Goal: Transaction & Acquisition: Download file/media

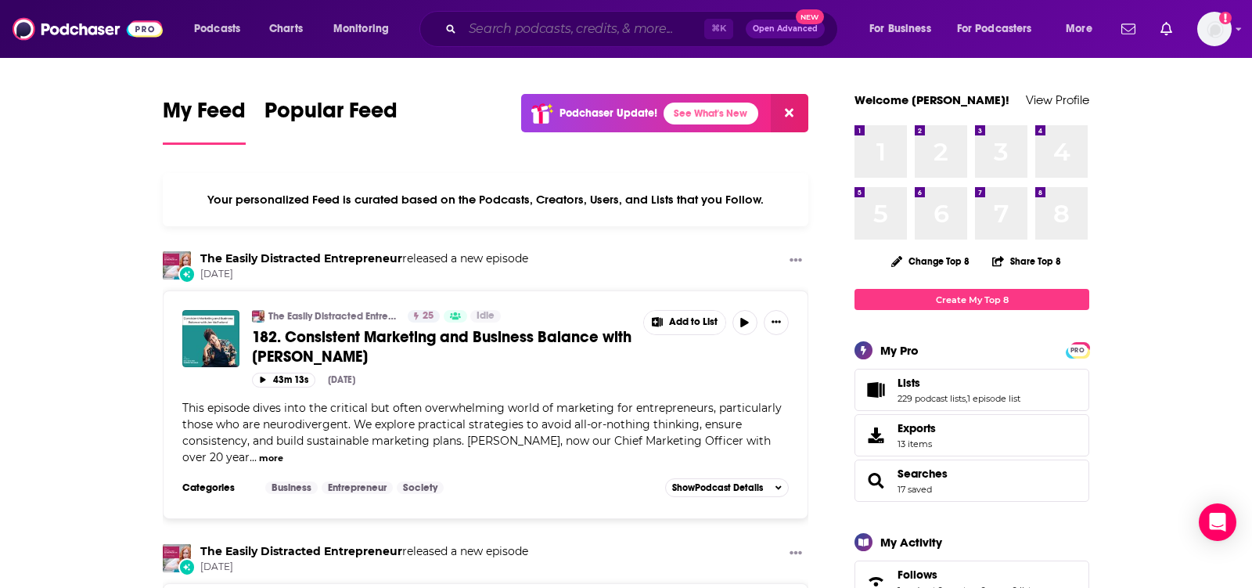
click at [585, 26] on input "Search podcasts, credits, & more..." at bounding box center [584, 28] width 242 height 25
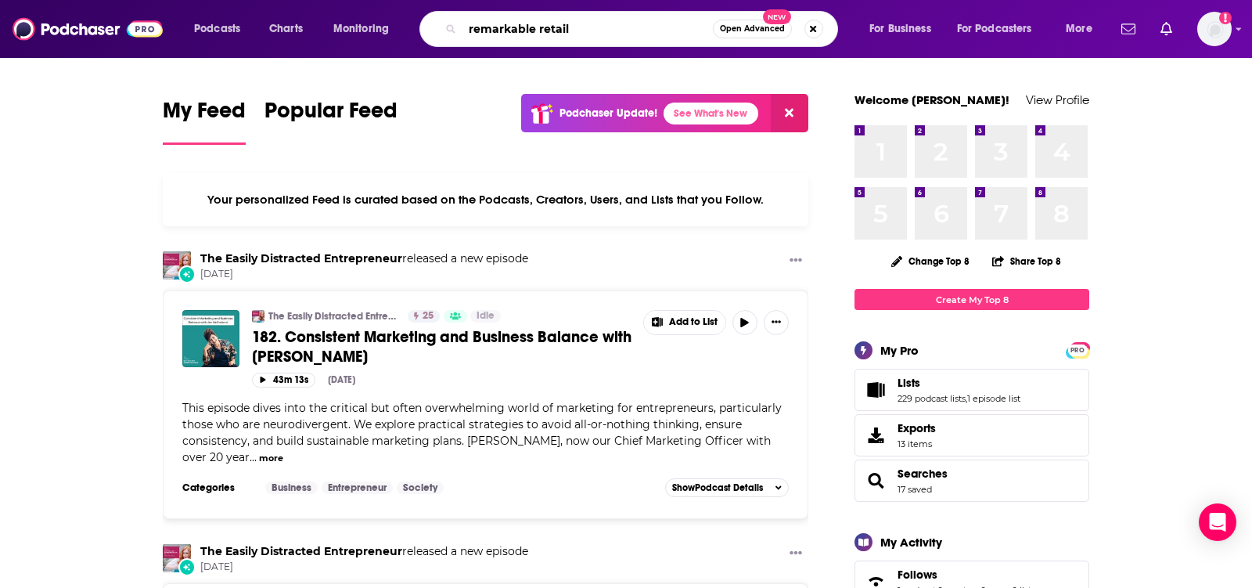
type input "remarkable retail"
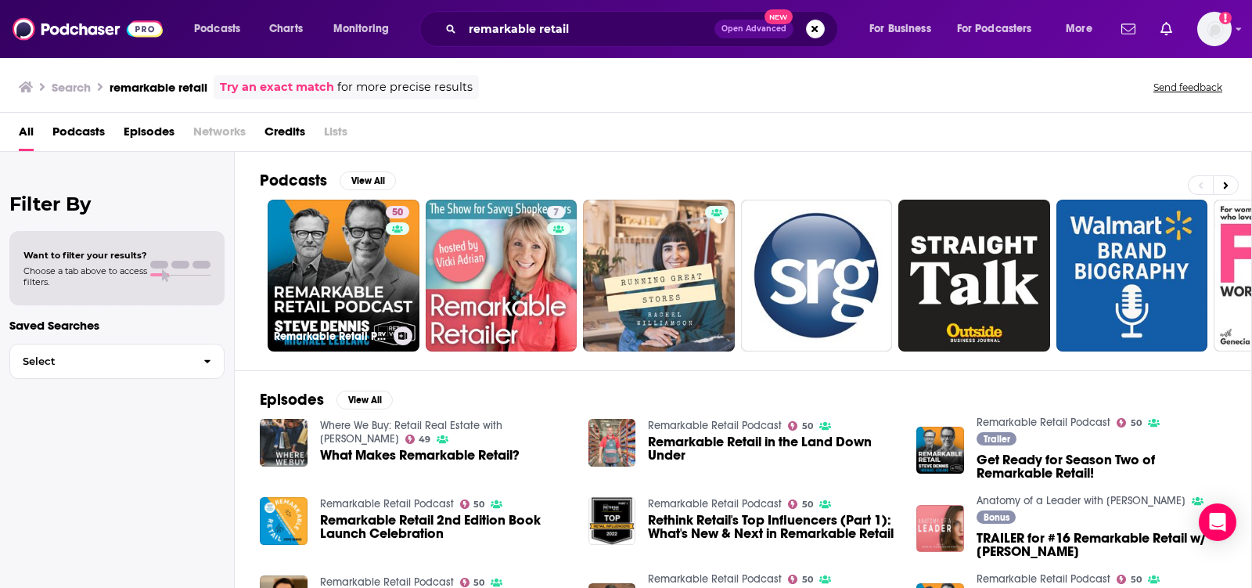
click at [390, 229] on link at bounding box center [397, 228] width 23 height 13
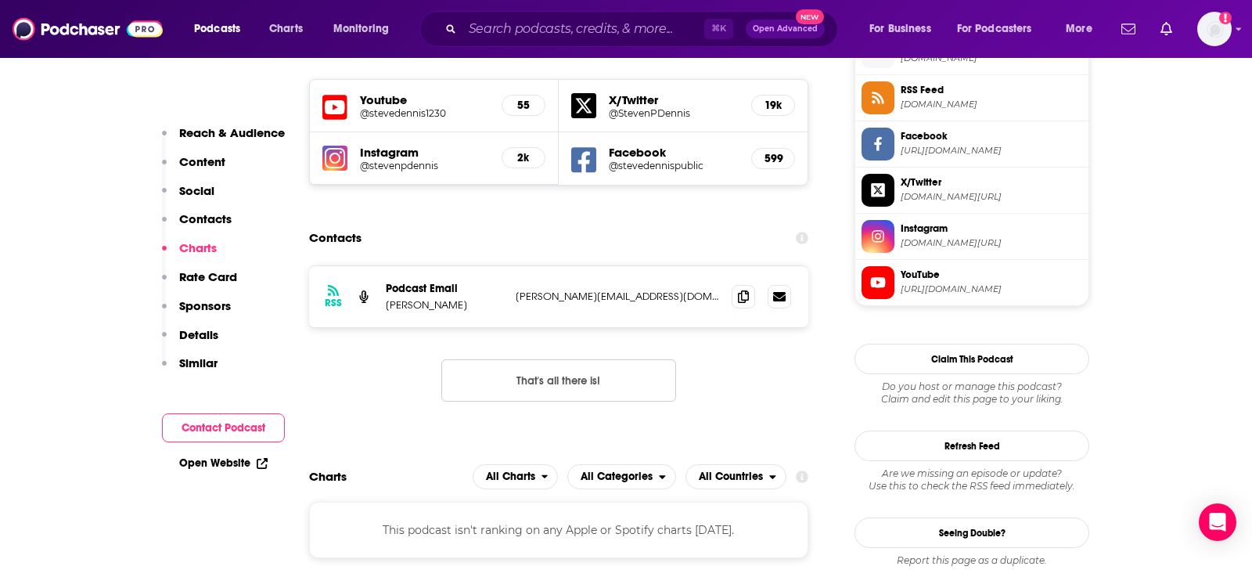
scroll to position [1444, 0]
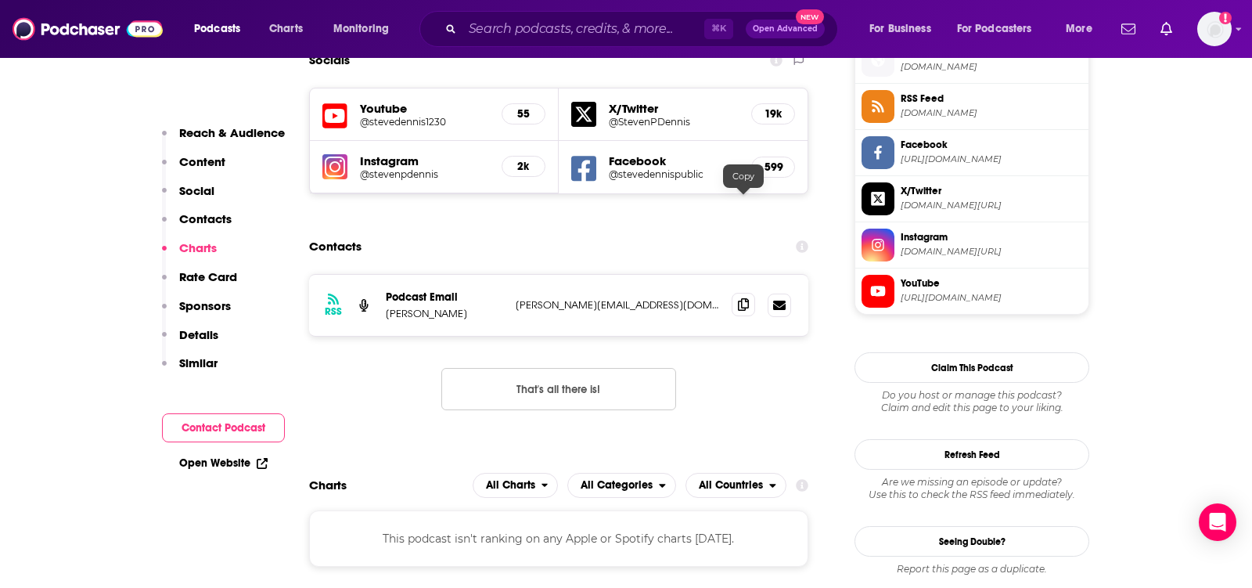
click at [736, 293] on span at bounding box center [743, 304] width 23 height 23
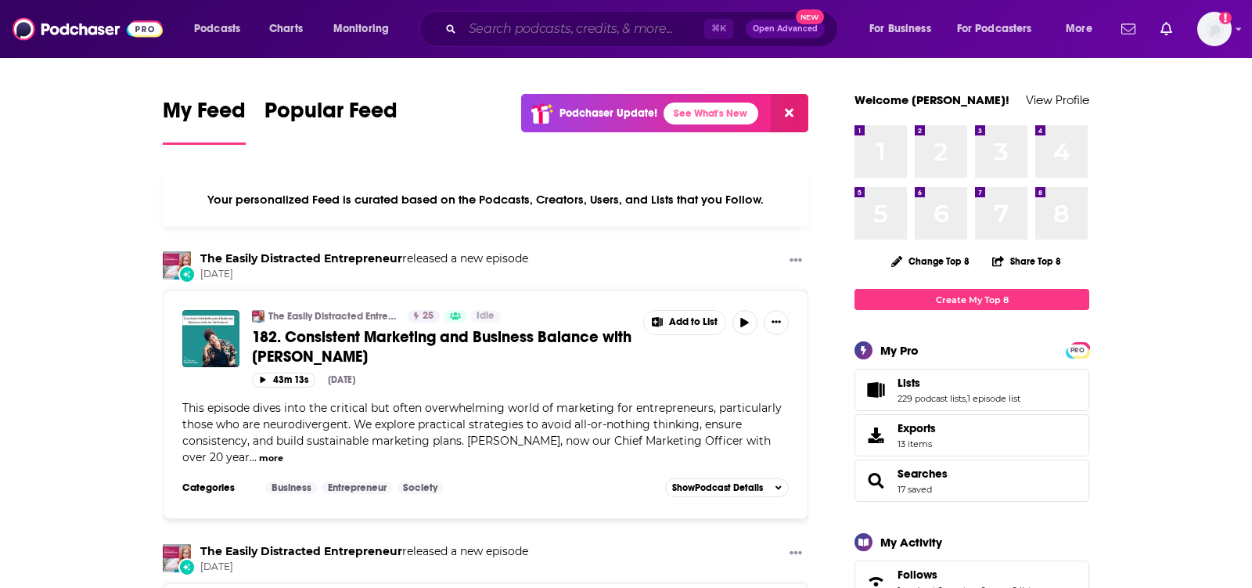
click at [523, 31] on input "Search podcasts, credits, & more..." at bounding box center [584, 28] width 242 height 25
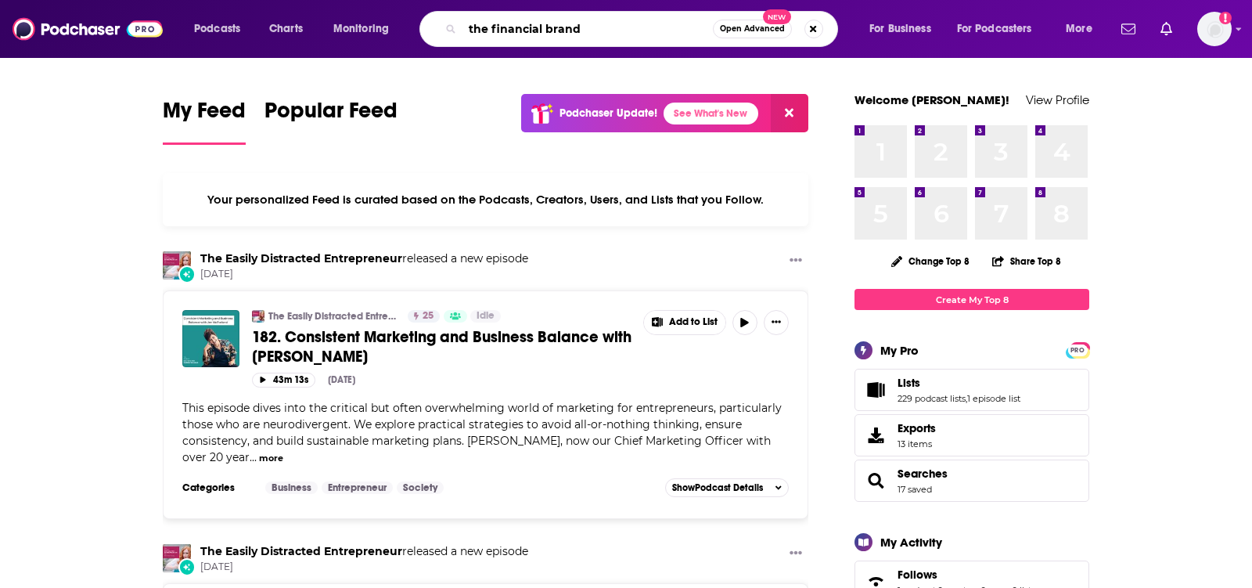
type input "the financial brand"
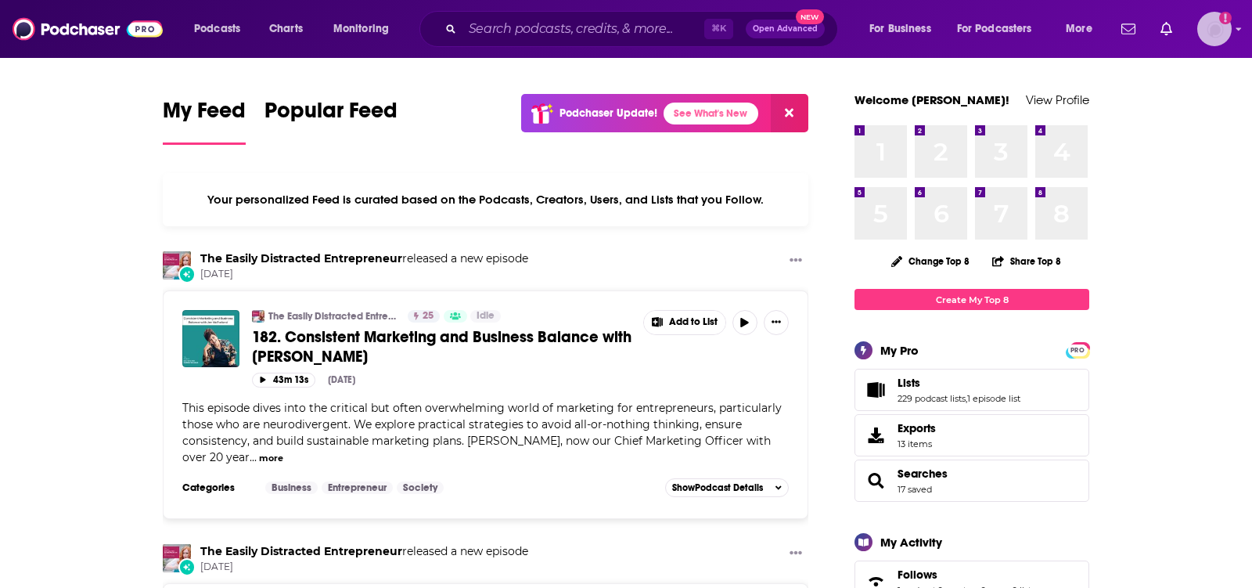
click at [1217, 33] on img "Logged in as TeemsPR" at bounding box center [1215, 29] width 34 height 34
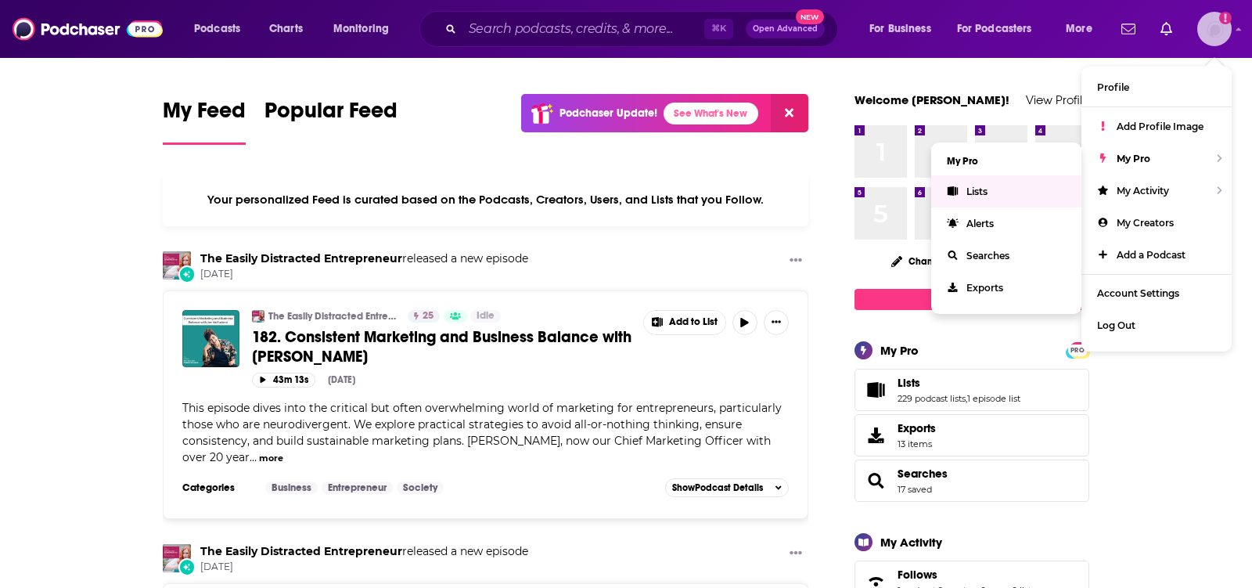
click at [998, 182] on link "Lists" at bounding box center [1006, 191] width 150 height 32
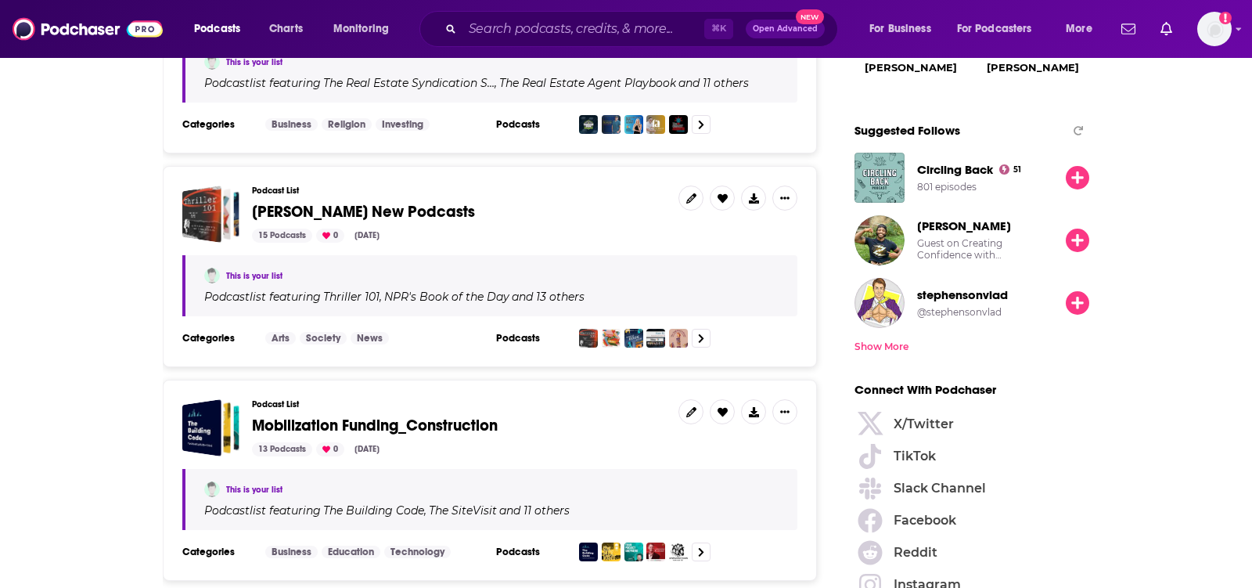
scroll to position [1866, 0]
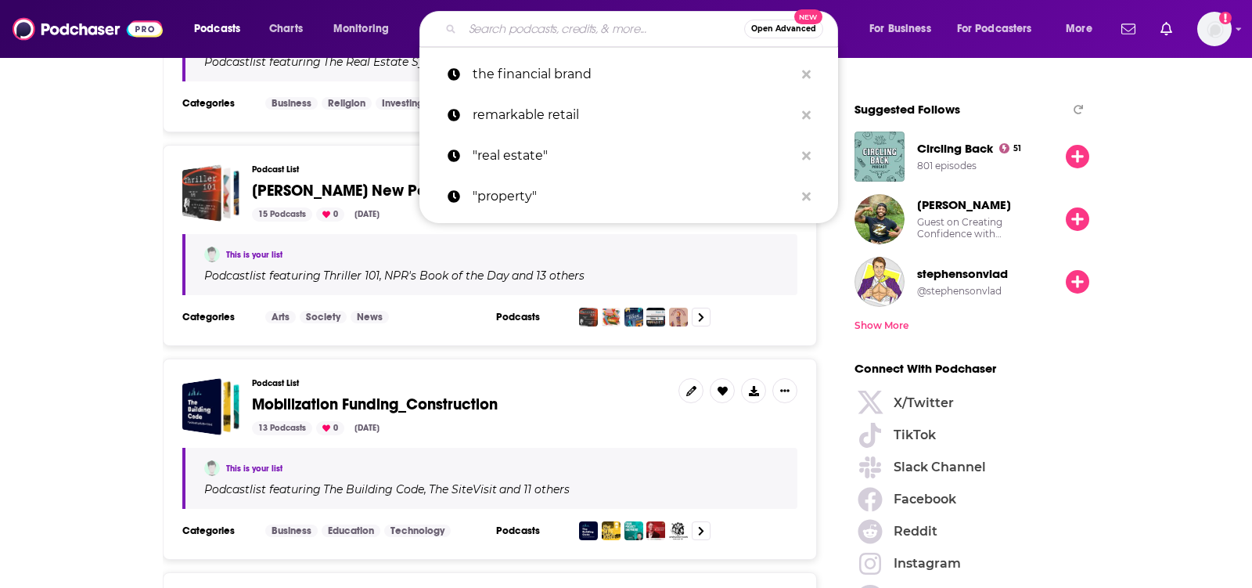
click at [592, 26] on input "Search podcasts, credits, & more..." at bounding box center [604, 28] width 282 height 25
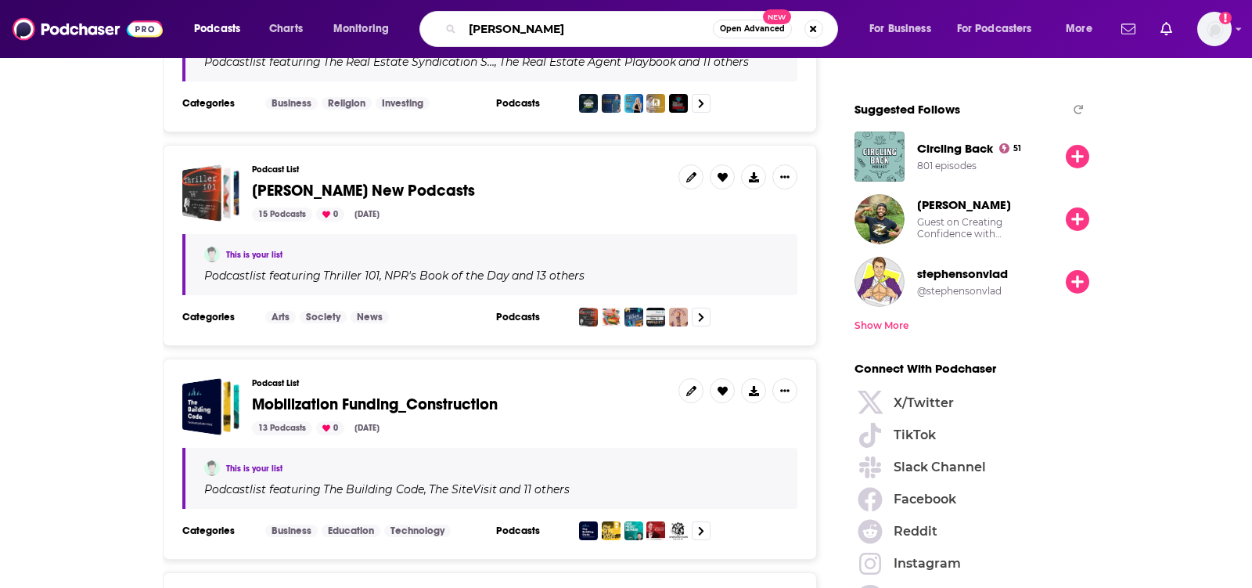
type input "[PERSON_NAME]"
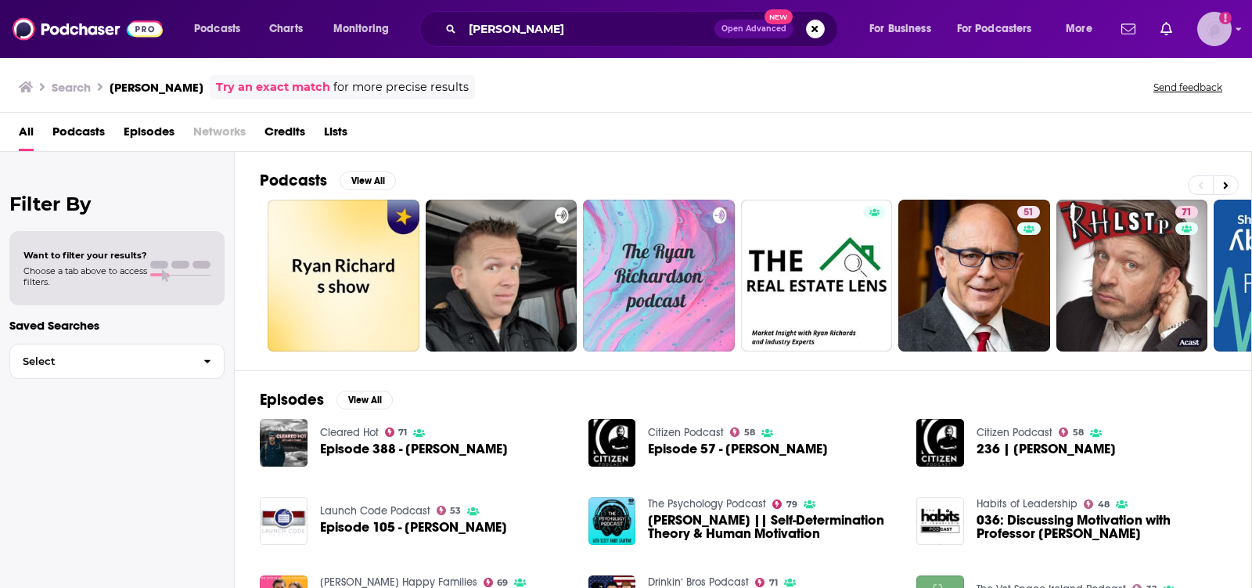
click at [1219, 35] on img "Logged in as TeemsPR" at bounding box center [1215, 29] width 34 height 34
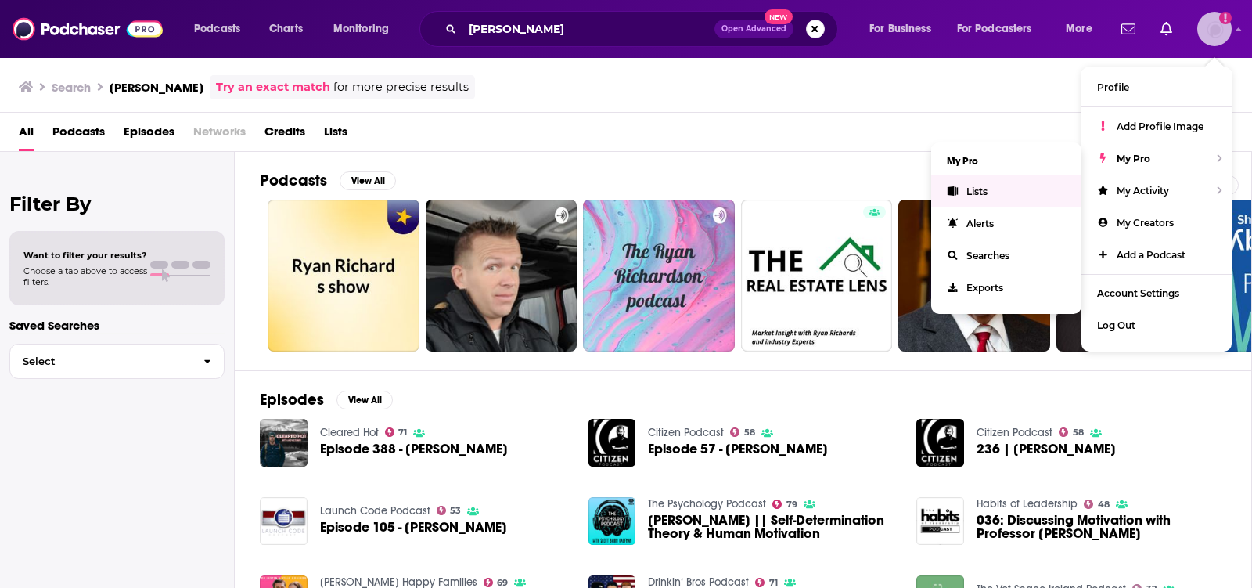
click at [981, 190] on span "Lists" at bounding box center [977, 191] width 21 height 12
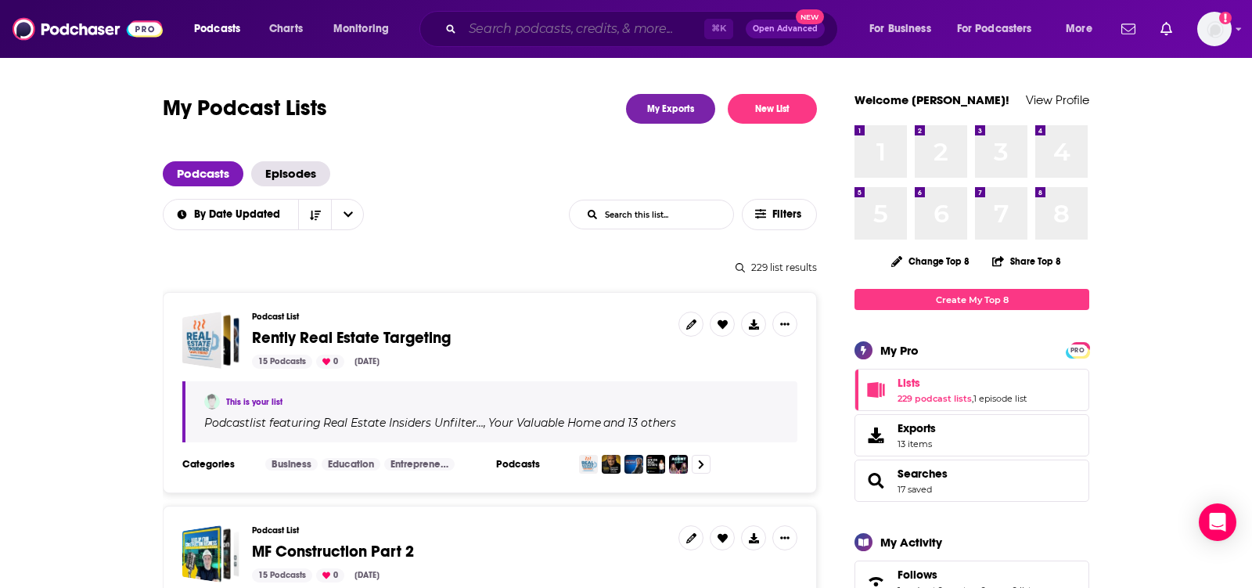
click at [523, 28] on input "Search podcasts, credits, & more..." at bounding box center [584, 28] width 242 height 25
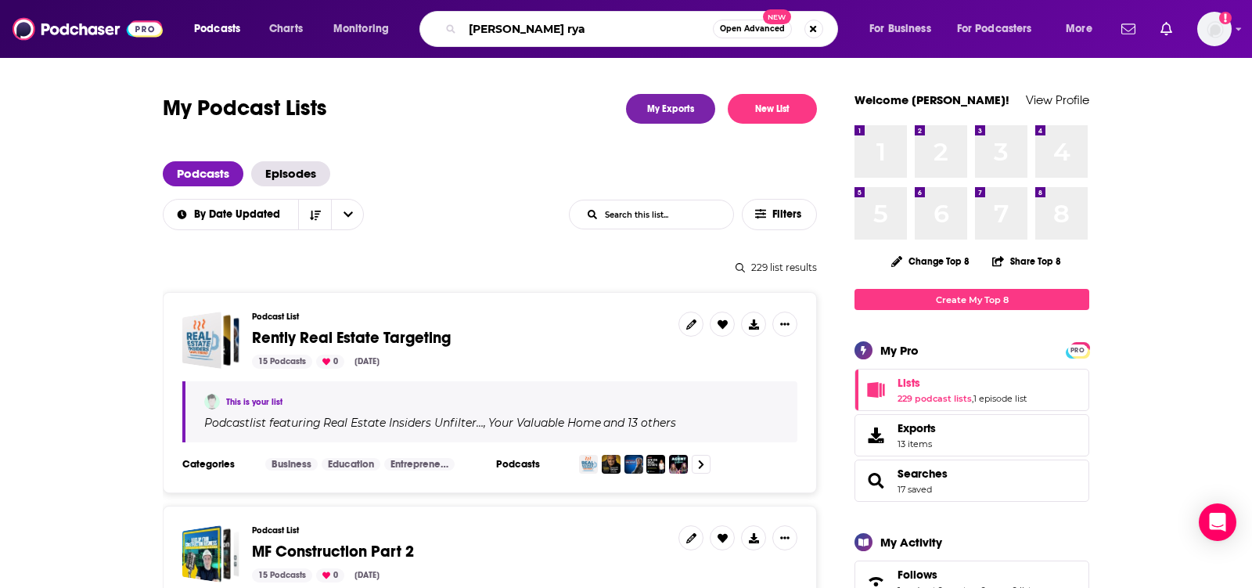
type input "[PERSON_NAME]"
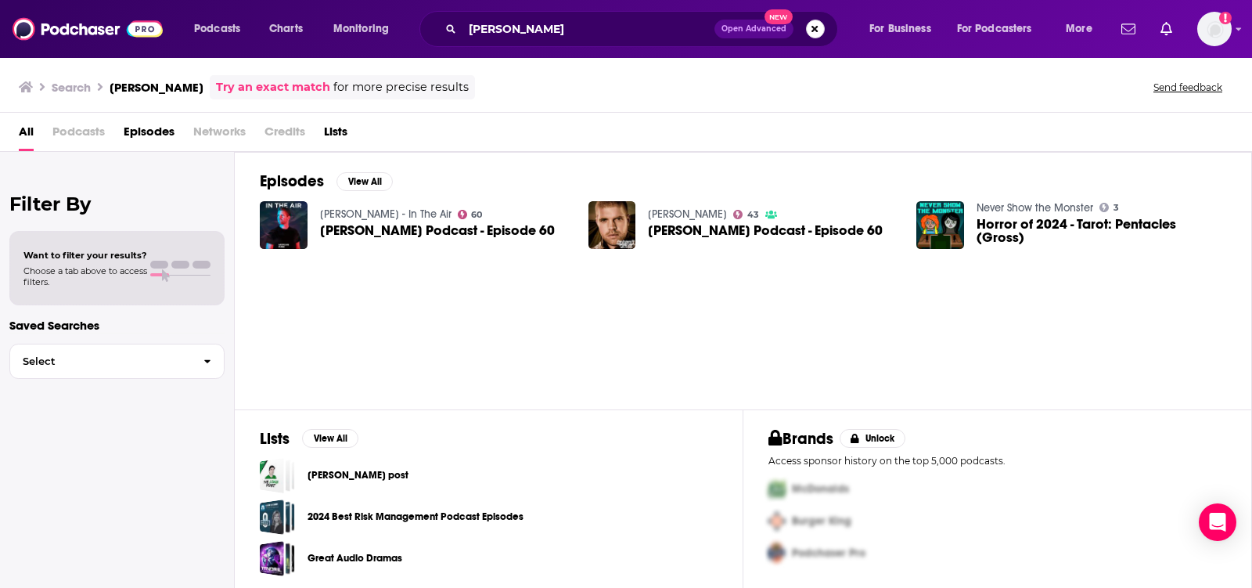
click at [812, 27] on button "Search podcasts, credits, & more..." at bounding box center [815, 29] width 19 height 19
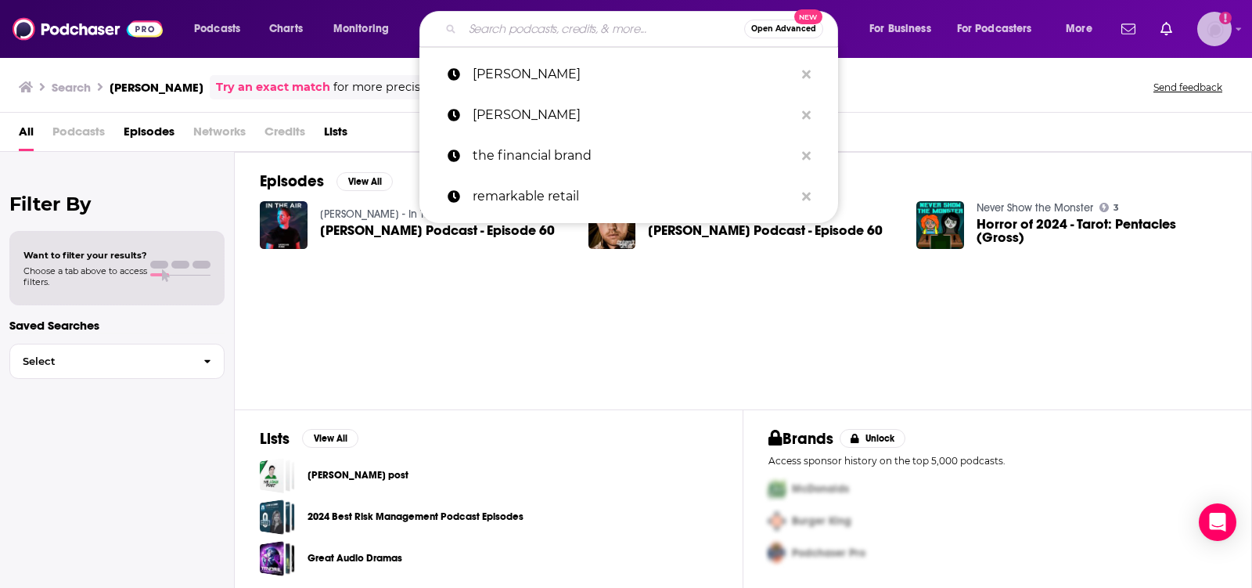
click at [1220, 32] on img "Logged in as TeemsPR" at bounding box center [1215, 29] width 34 height 34
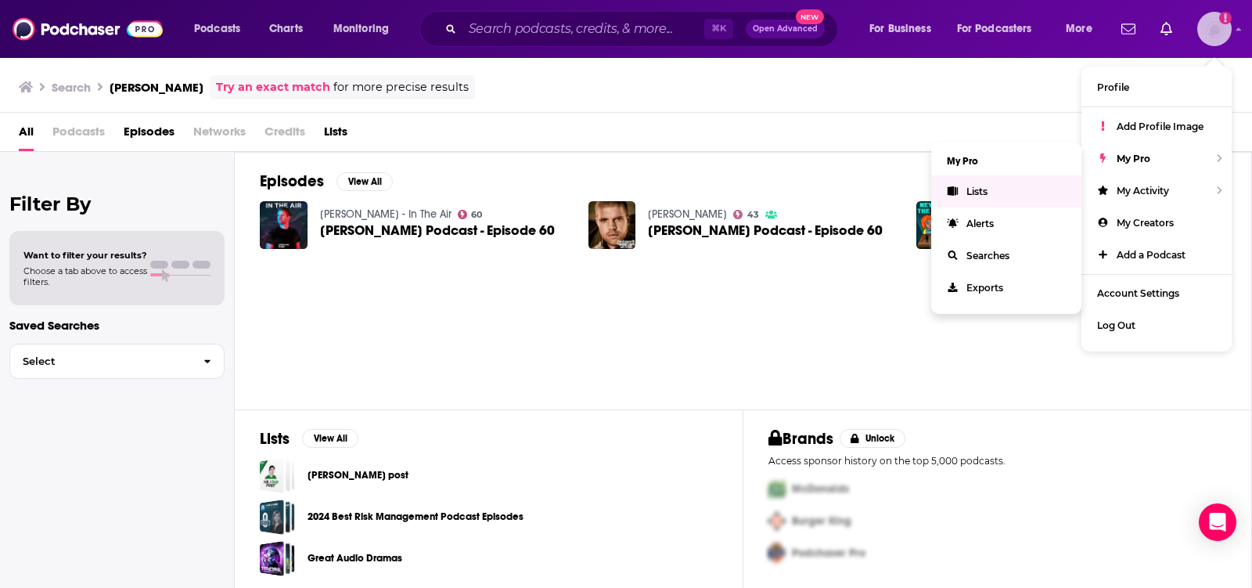
click at [978, 186] on span "Lists" at bounding box center [977, 191] width 21 height 12
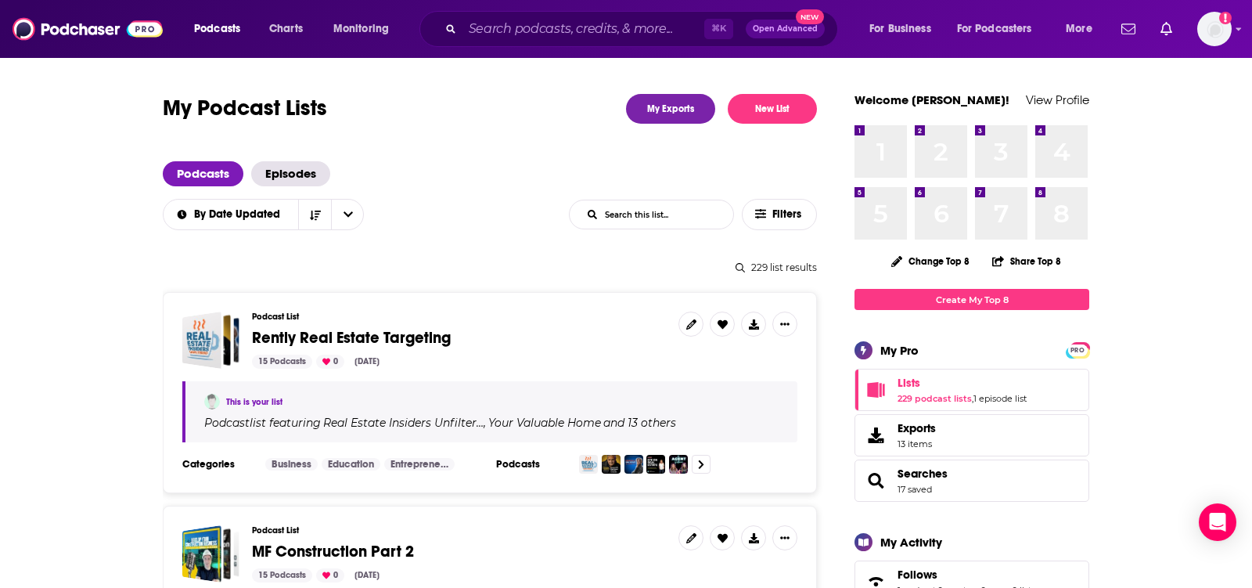
click at [664, 207] on input "List Search Input" at bounding box center [652, 214] width 164 height 28
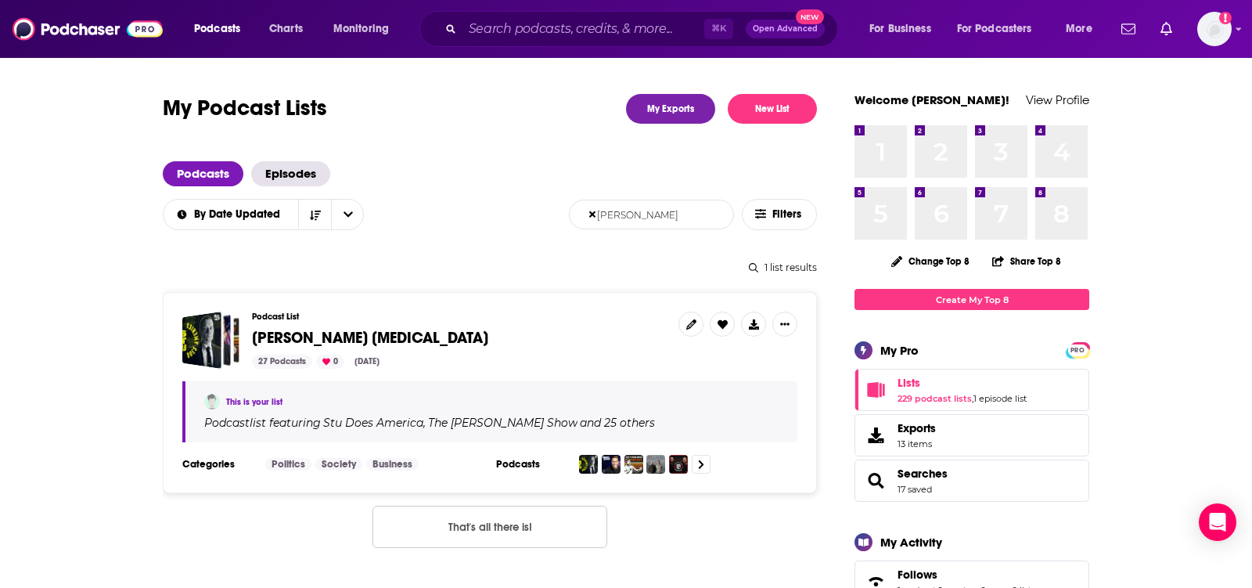
type input "[PERSON_NAME]"
click at [359, 337] on span "[PERSON_NAME] [MEDICAL_DATA]" at bounding box center [370, 338] width 236 height 20
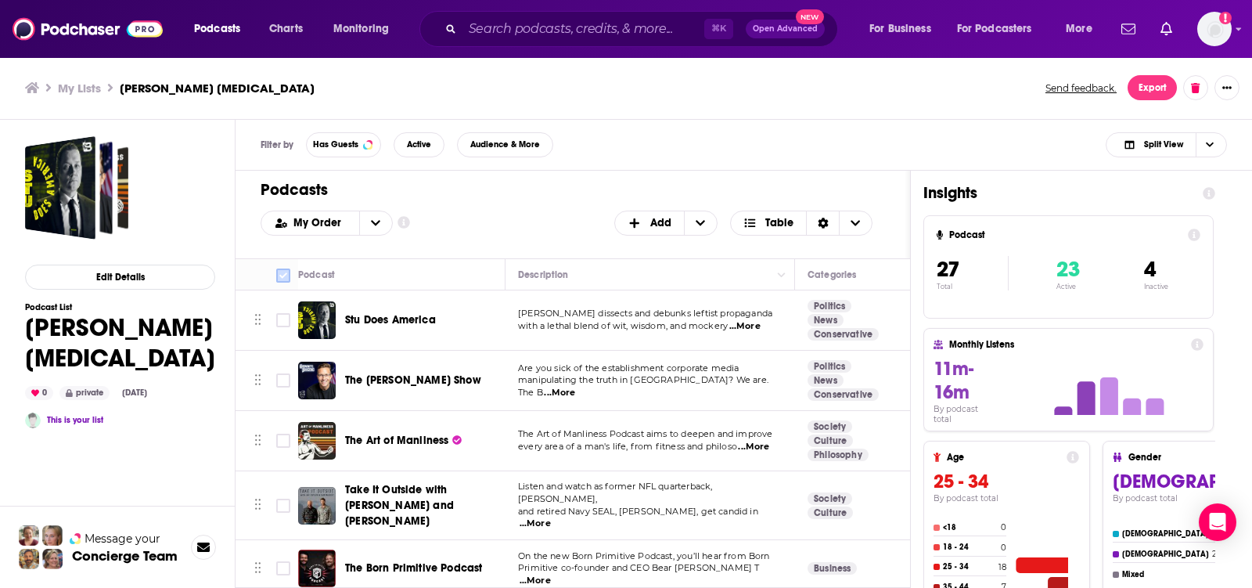
click at [283, 271] on input "Toggle select all" at bounding box center [283, 275] width 14 height 14
checkbox input "true"
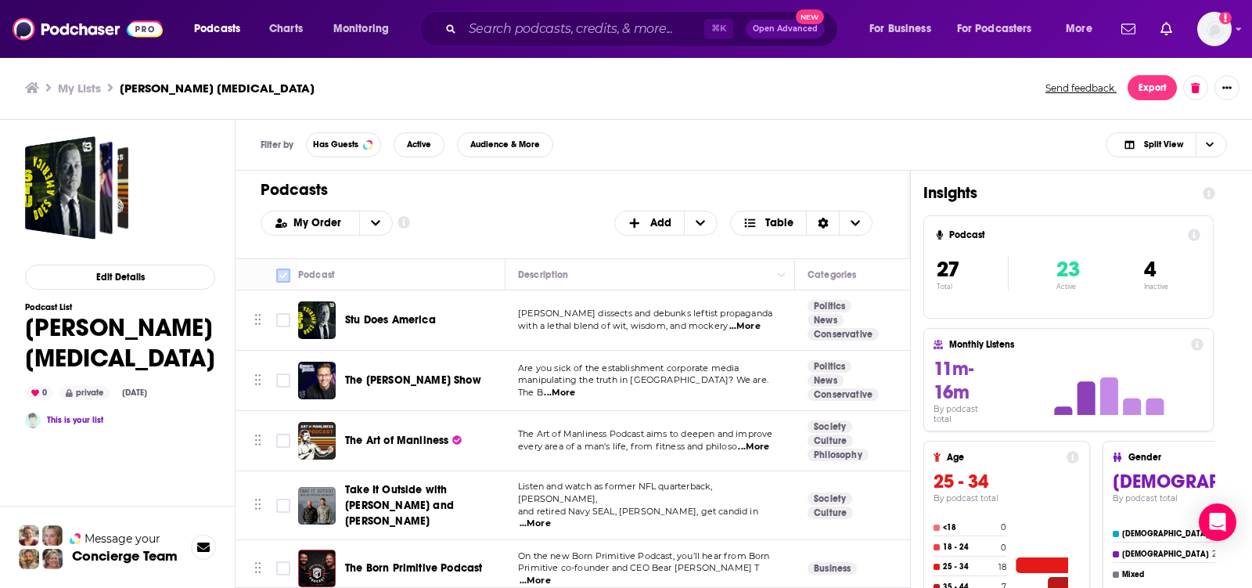
checkbox input "true"
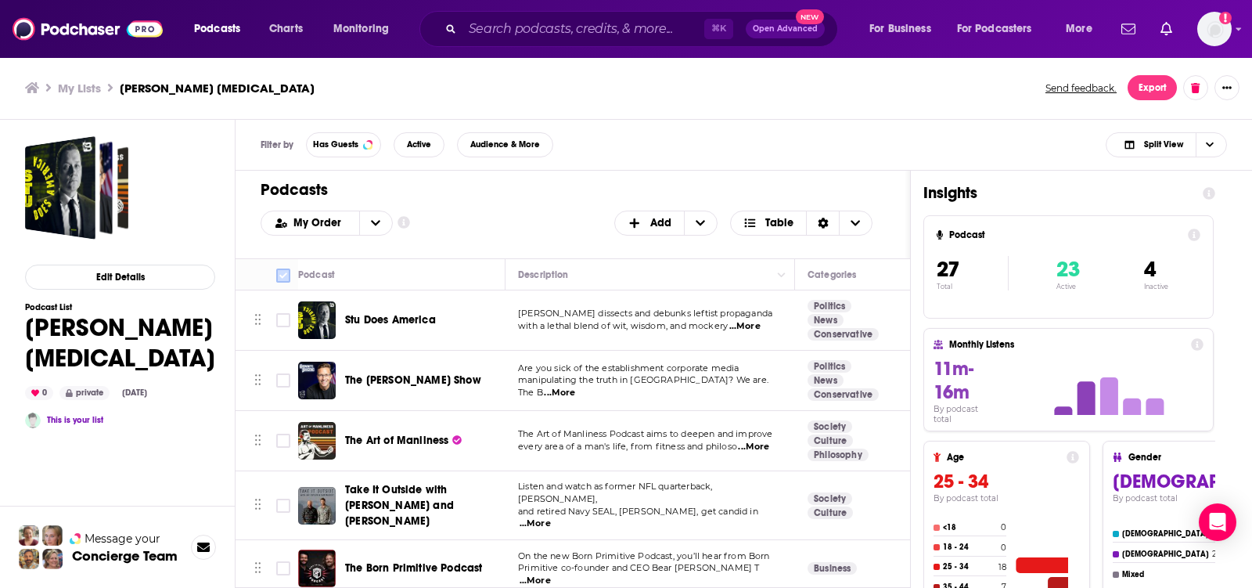
checkbox input "true"
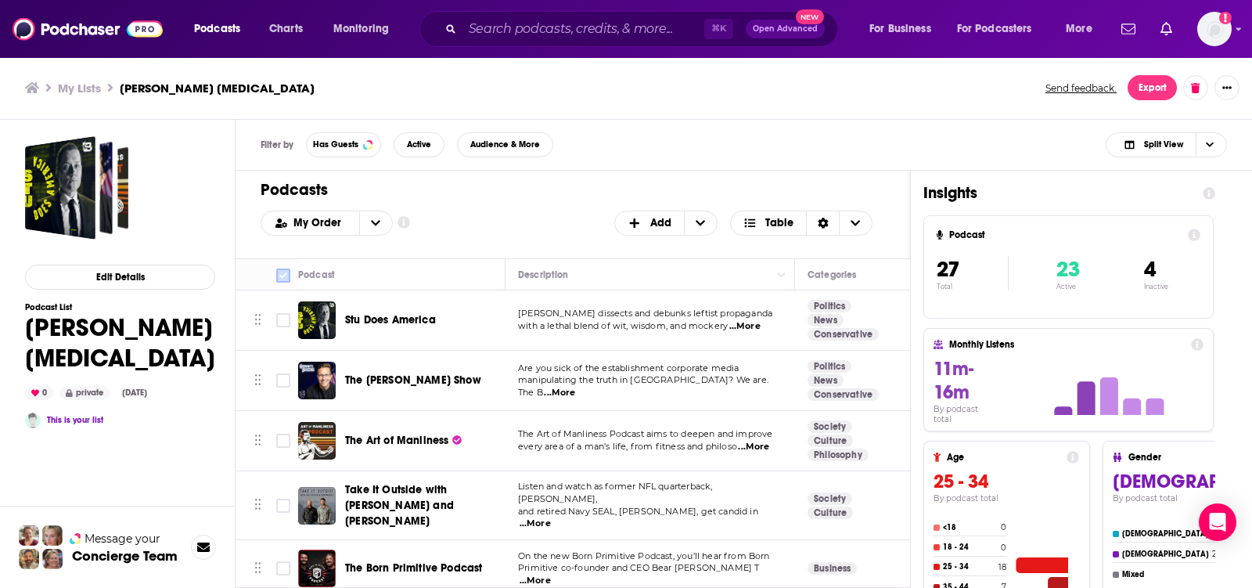
checkbox input "true"
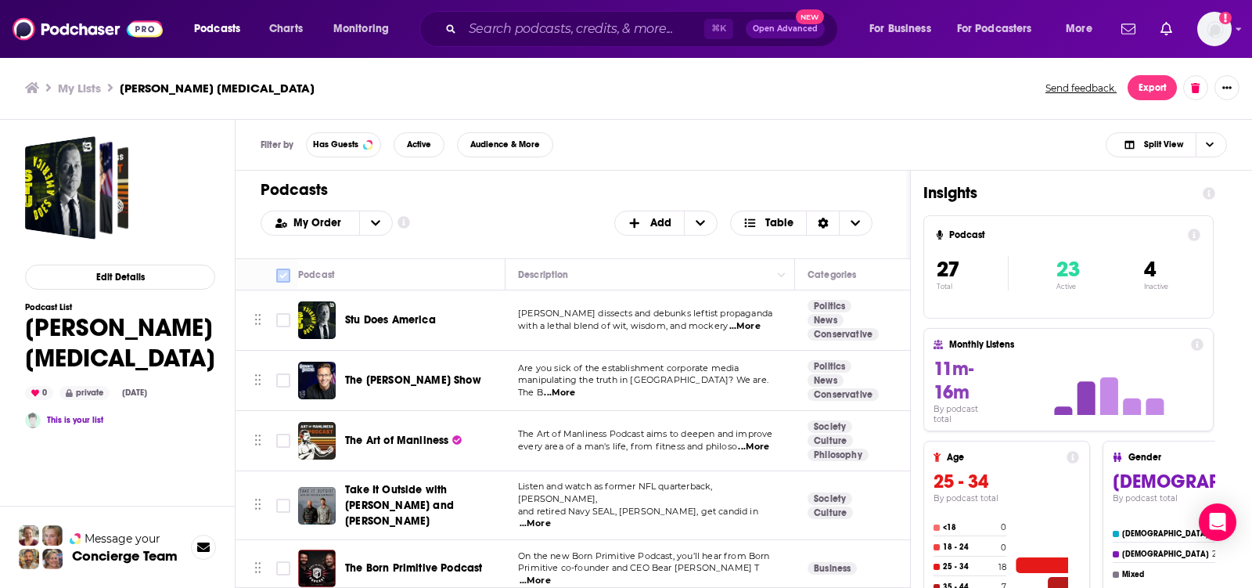
checkbox input "true"
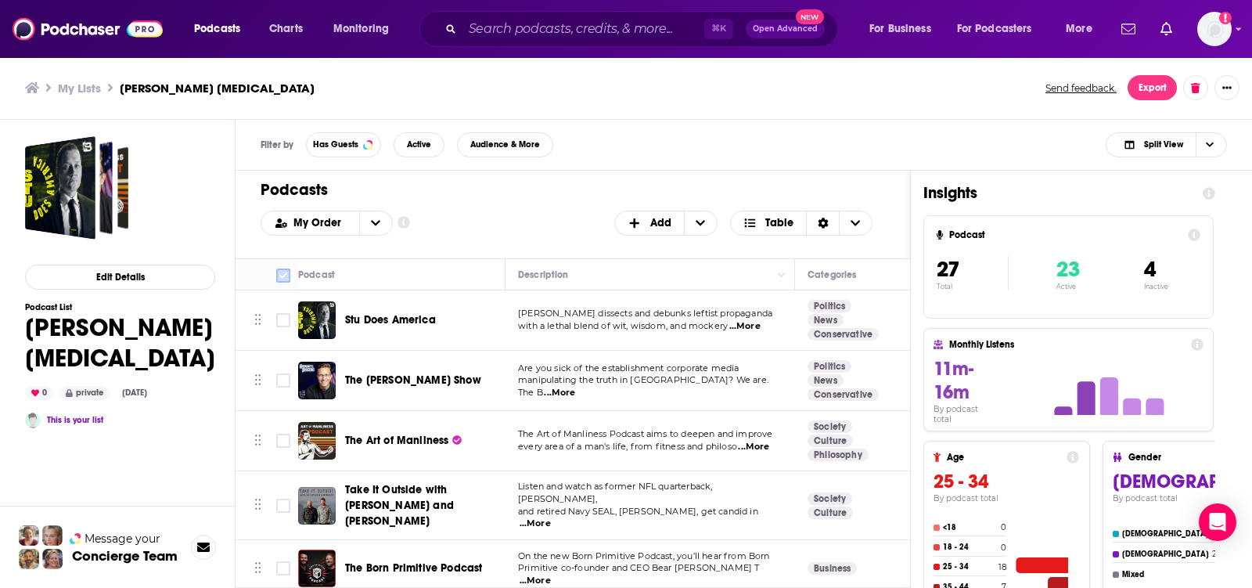
checkbox input "true"
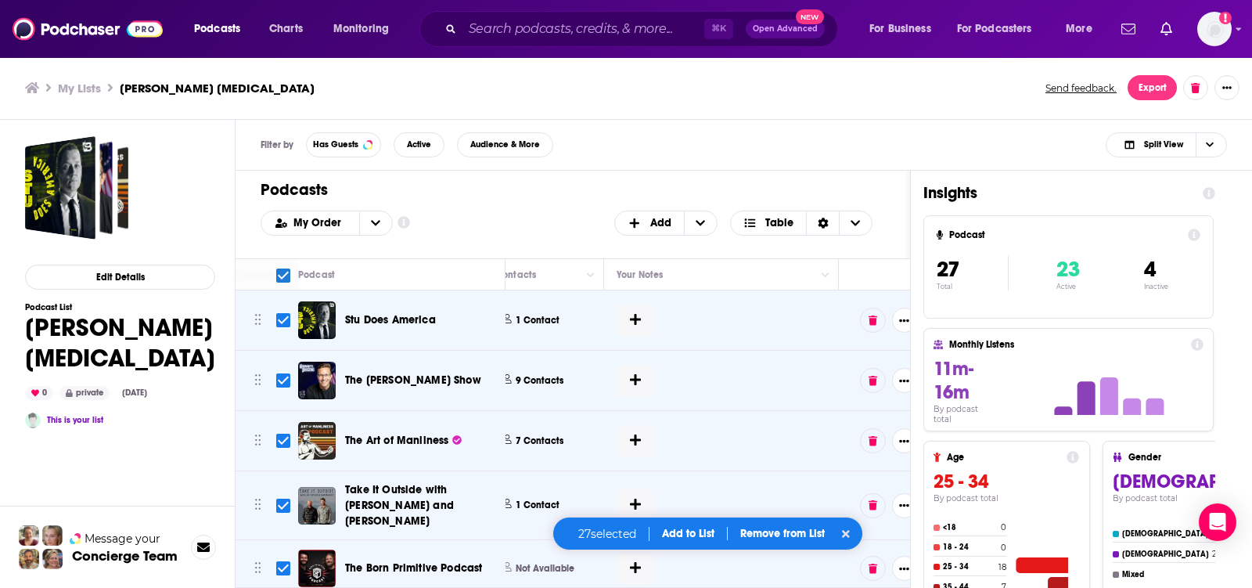
scroll to position [0, 803]
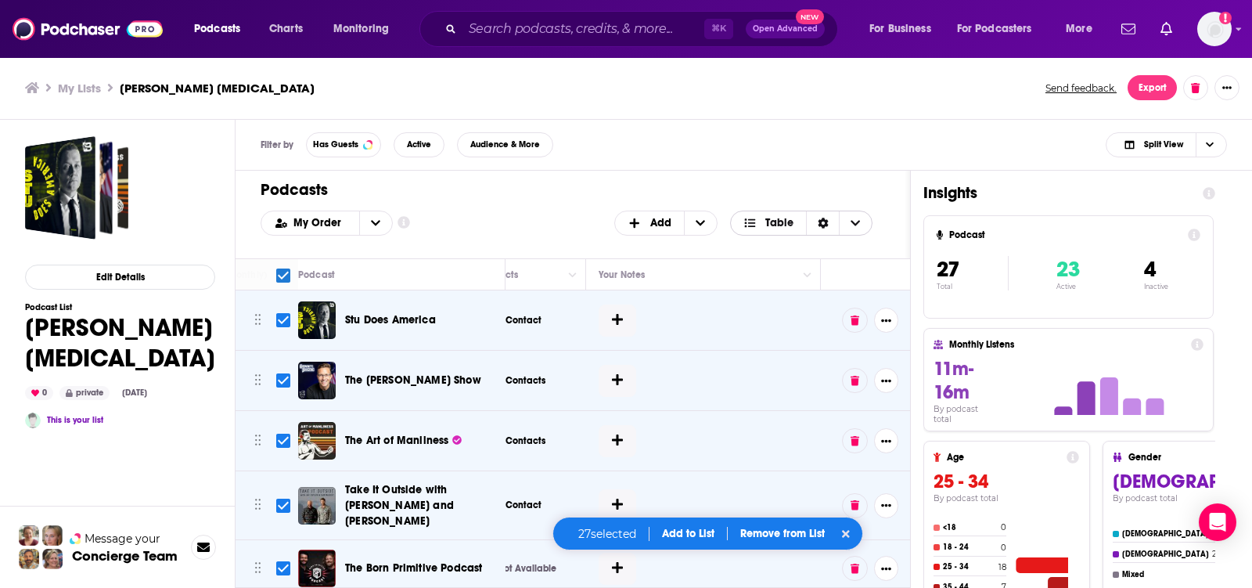
click at [859, 221] on icon "Choose View" at bounding box center [856, 222] width 9 height 5
click at [769, 135] on div "Filter by Has Guests Active Audience & More Split View" at bounding box center [744, 145] width 1017 height 51
click at [1155, 82] on button "Export" at bounding box center [1152, 87] width 49 height 25
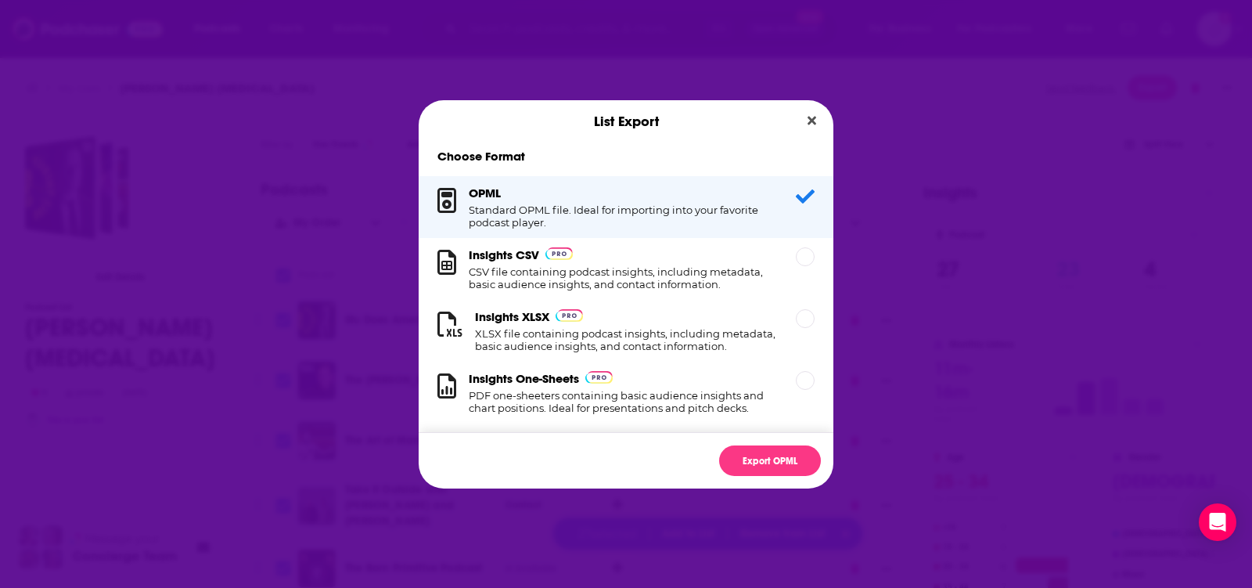
scroll to position [5, 0]
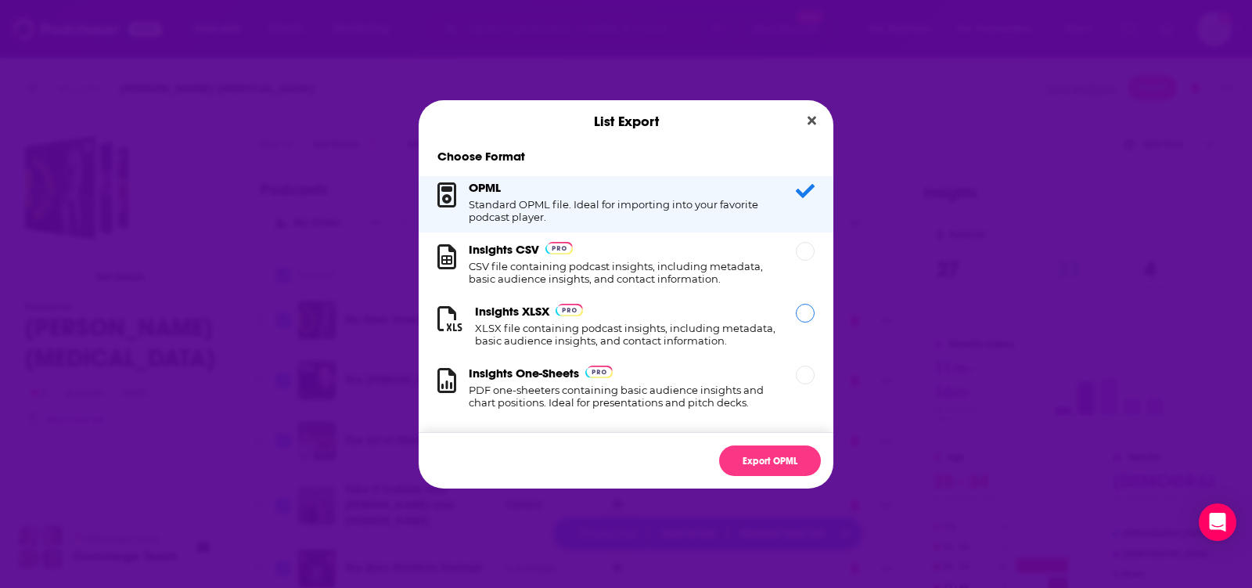
click at [647, 321] on div "Insights XLSX XLSX file containing podcast insights, including metadata, basic …" at bounding box center [626, 325] width 302 height 43
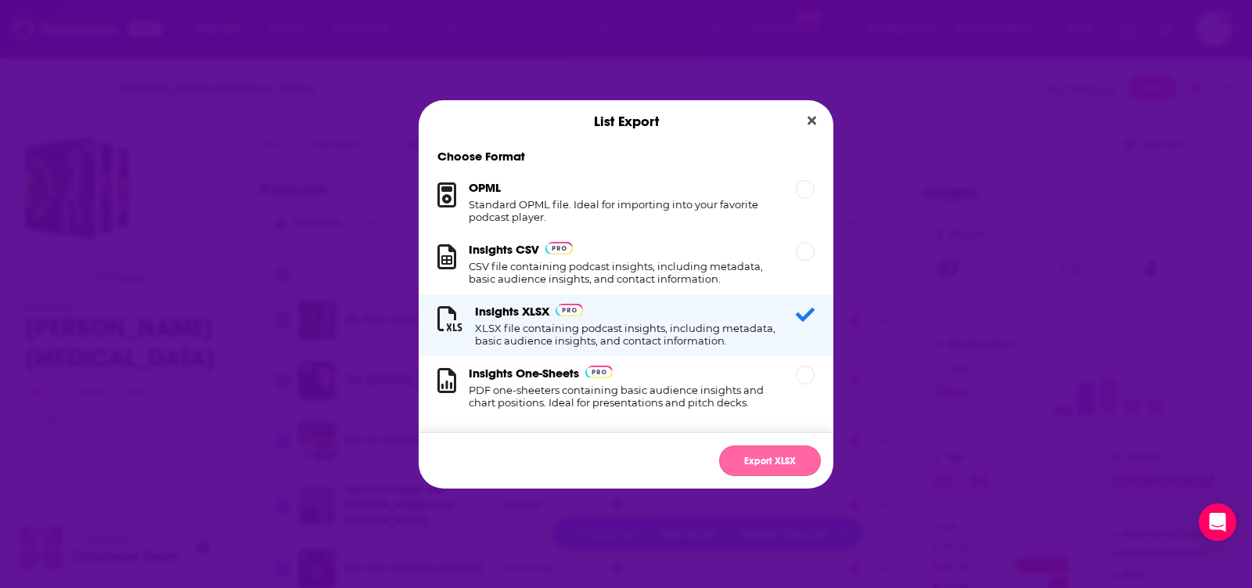
click at [762, 447] on button "Export XLSX" at bounding box center [770, 460] width 102 height 31
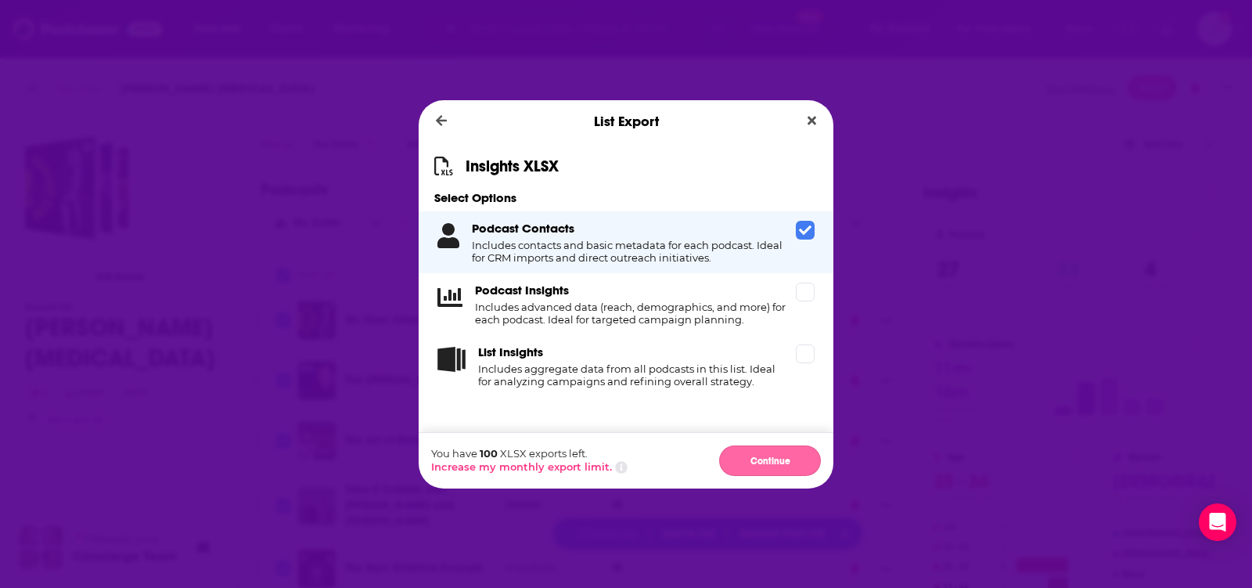
click at [764, 466] on button "Continue" at bounding box center [770, 460] width 102 height 31
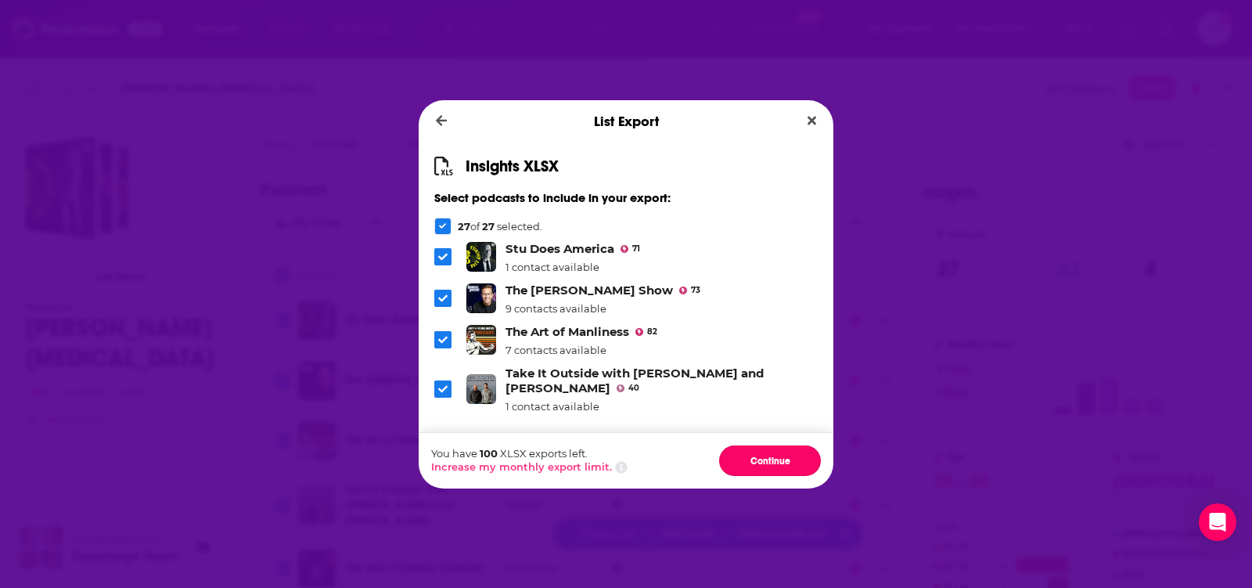
click at [764, 466] on button "Continue" at bounding box center [770, 460] width 102 height 31
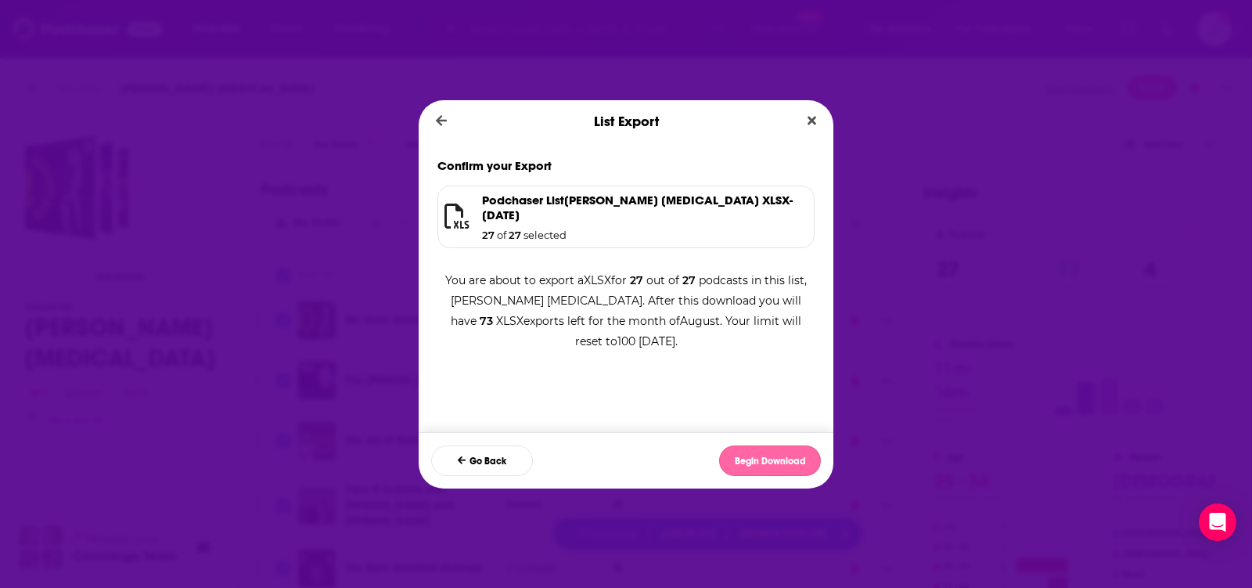
click at [767, 458] on button "Begin Download" at bounding box center [770, 460] width 102 height 31
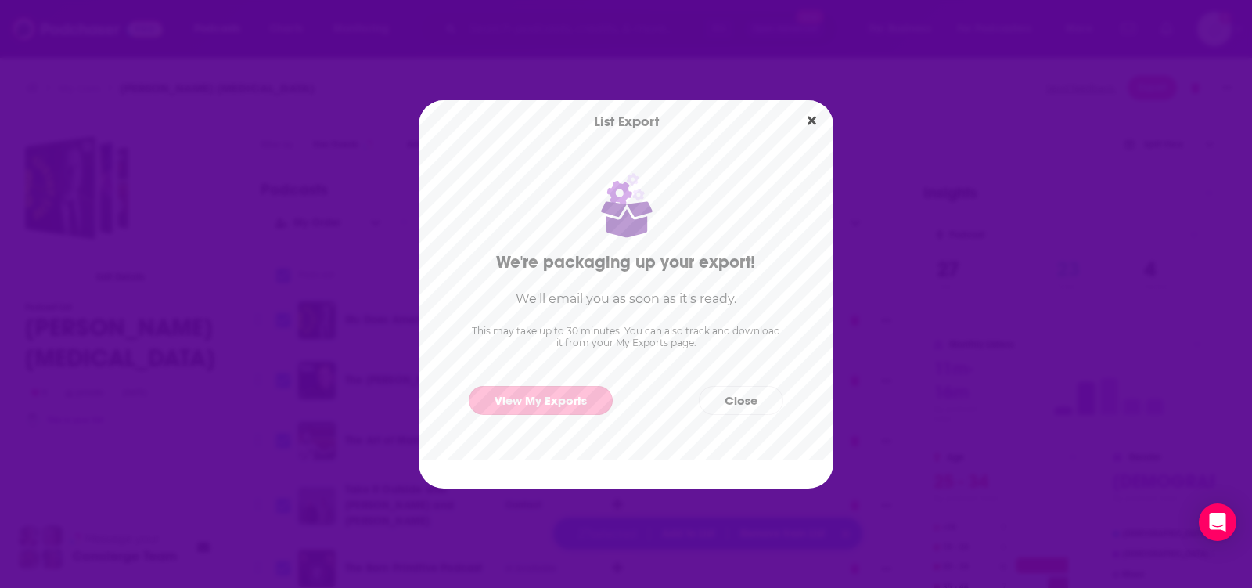
click at [509, 403] on link "View My Exports" at bounding box center [541, 400] width 144 height 29
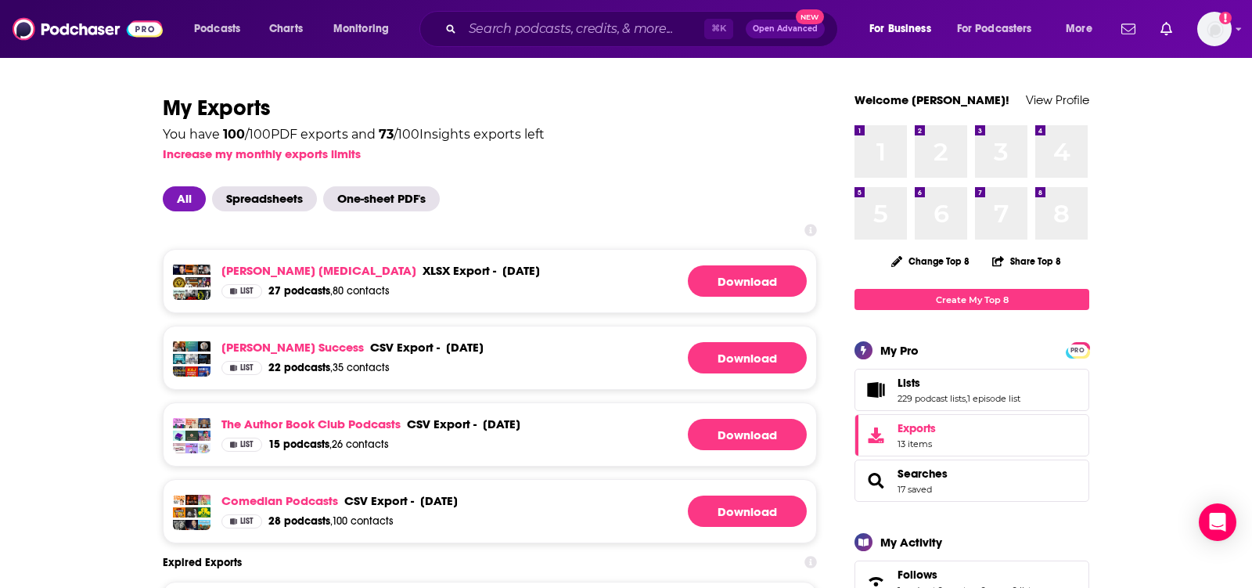
scroll to position [2, 0]
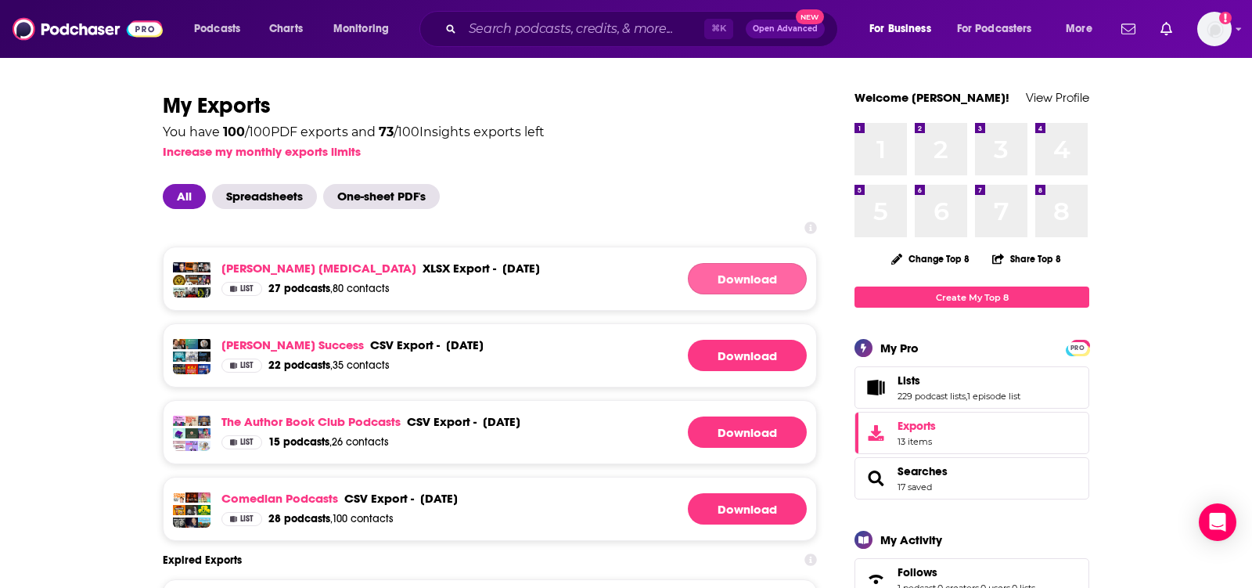
click at [747, 281] on link "Download" at bounding box center [747, 278] width 119 height 31
